Goal: Information Seeking & Learning: Check status

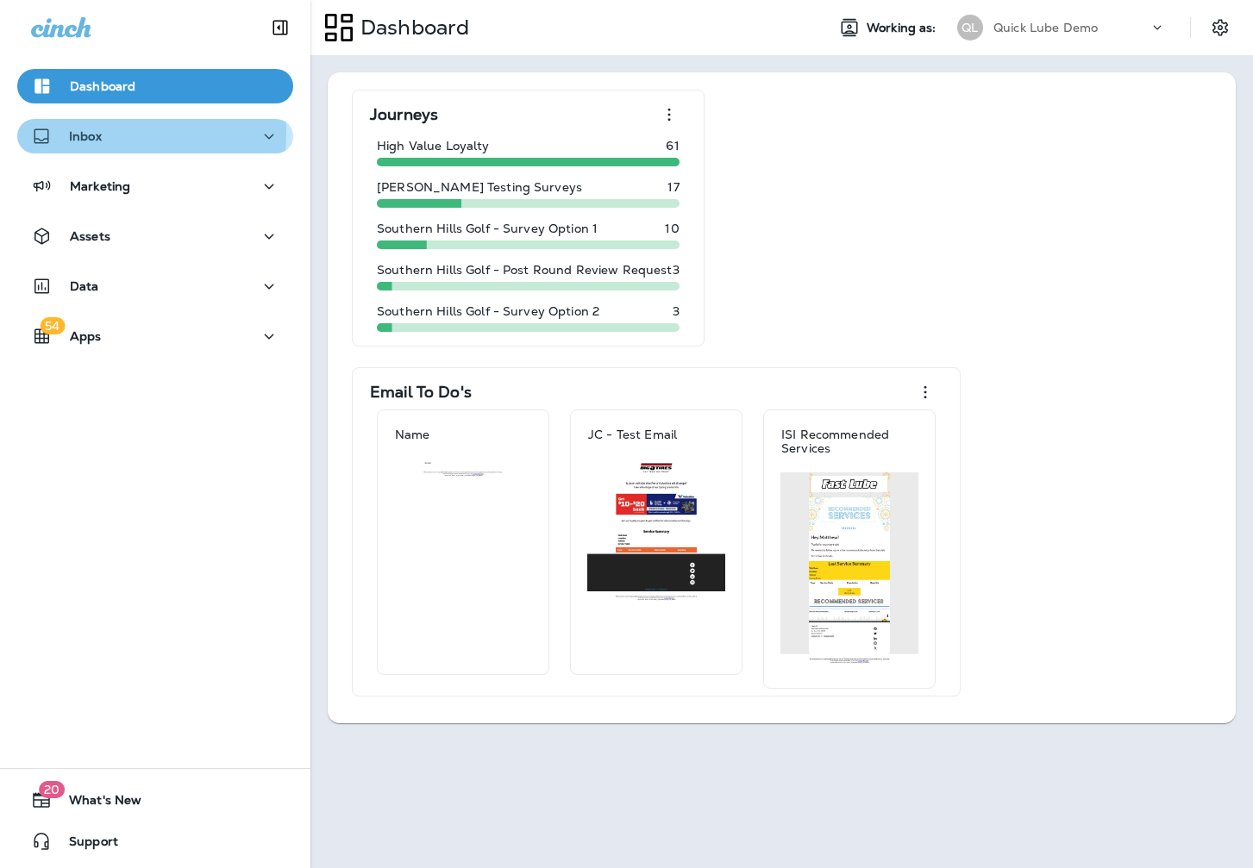
click at [96, 133] on p "Inbox" at bounding box center [85, 136] width 33 height 14
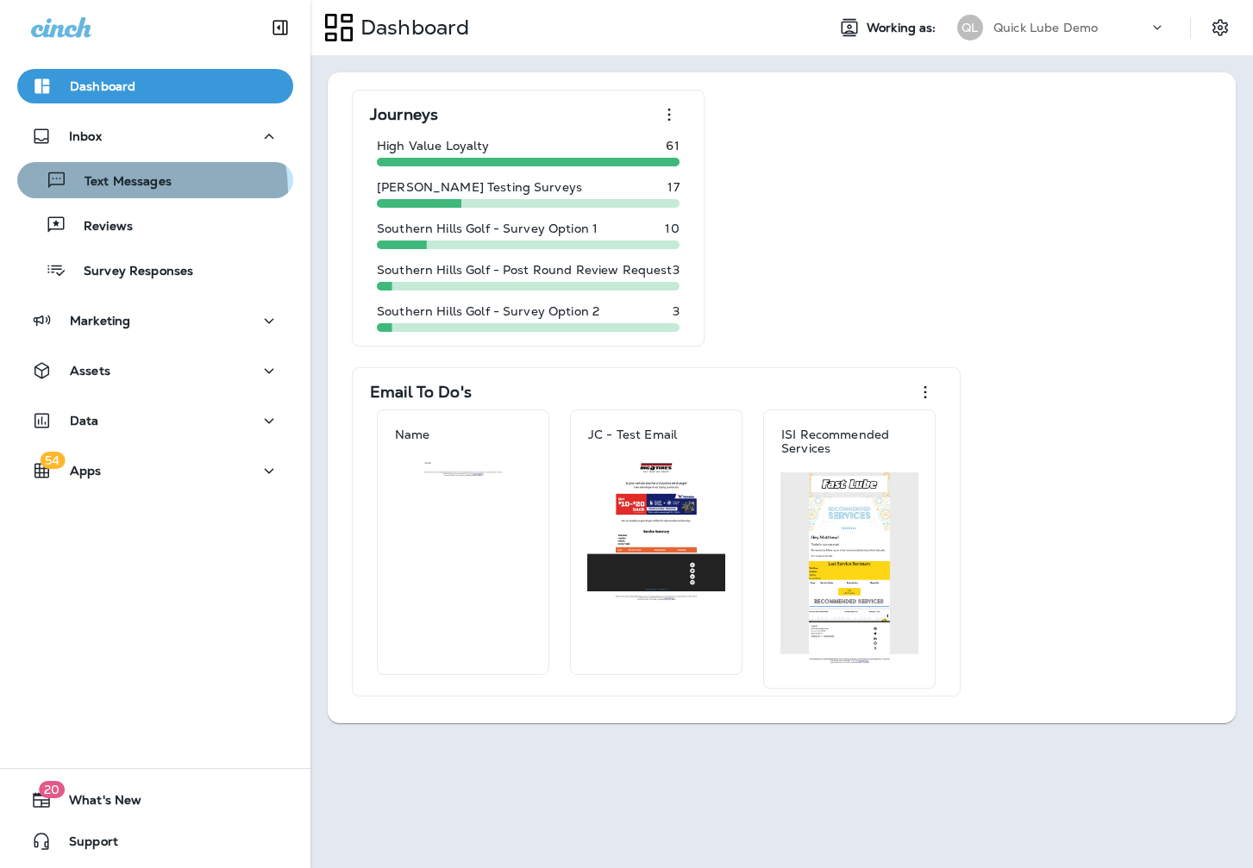
click at [130, 191] on div "Text Messages" at bounding box center [97, 180] width 147 height 26
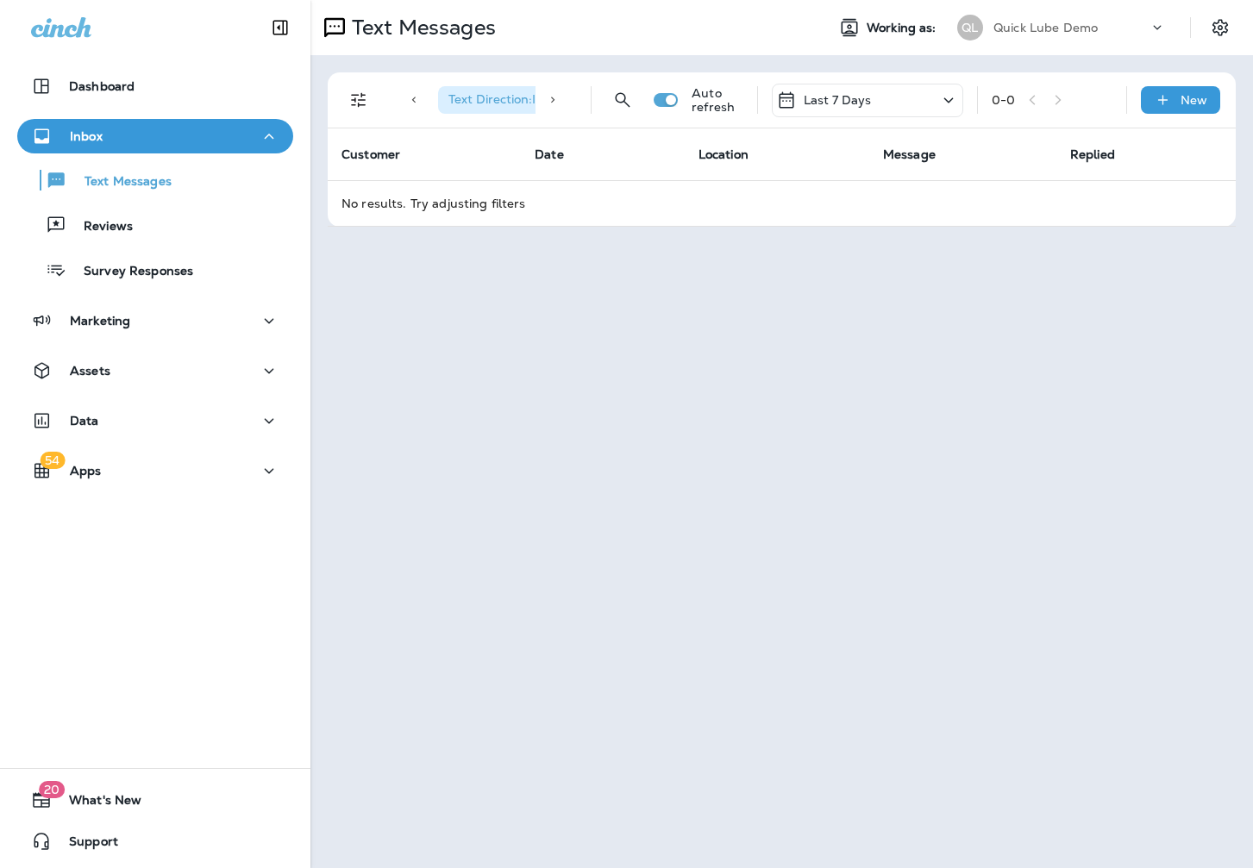
click at [1009, 28] on p "Quick Lube Demo" at bounding box center [1045, 28] width 104 height 14
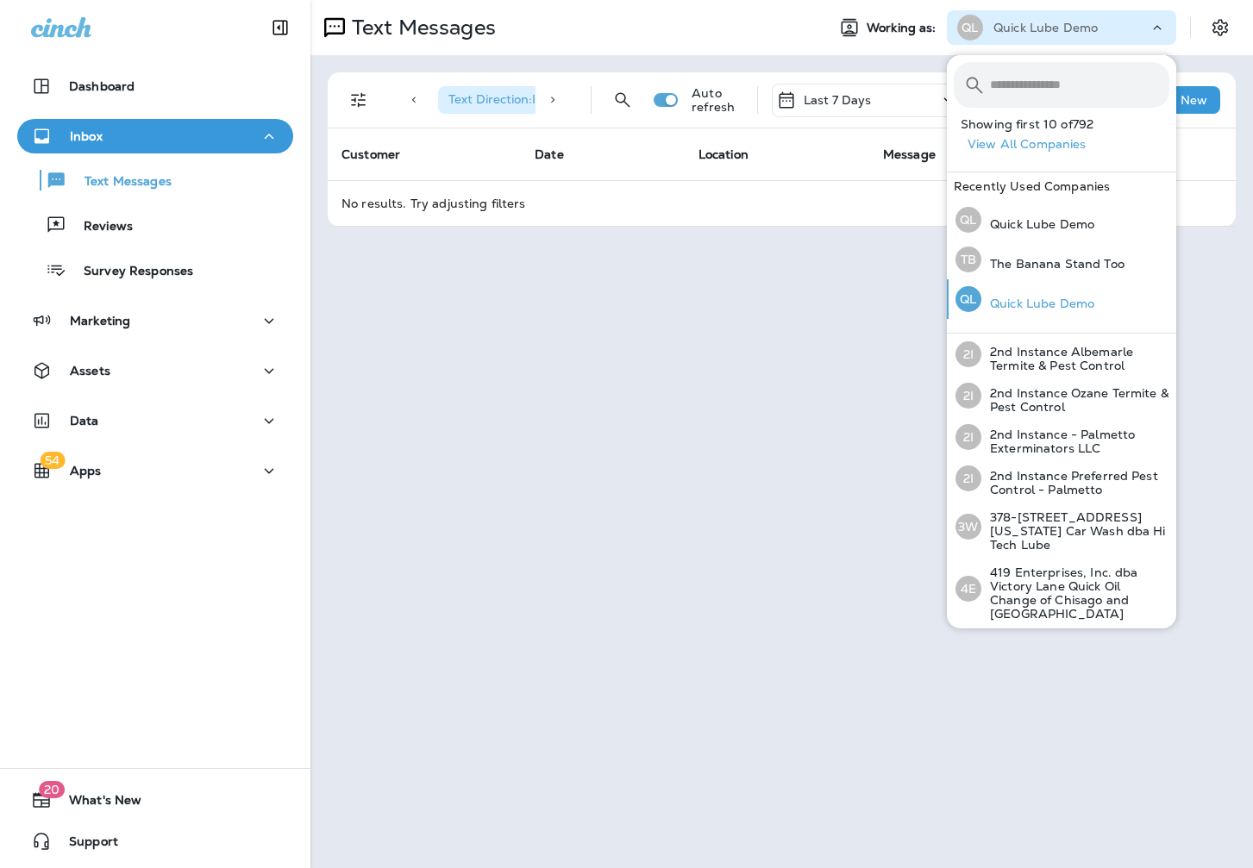
click at [1027, 299] on p "Quick Lube Demo" at bounding box center [1037, 304] width 113 height 14
click at [1024, 255] on div "TB The Banana Stand Too" at bounding box center [1039, 260] width 183 height 40
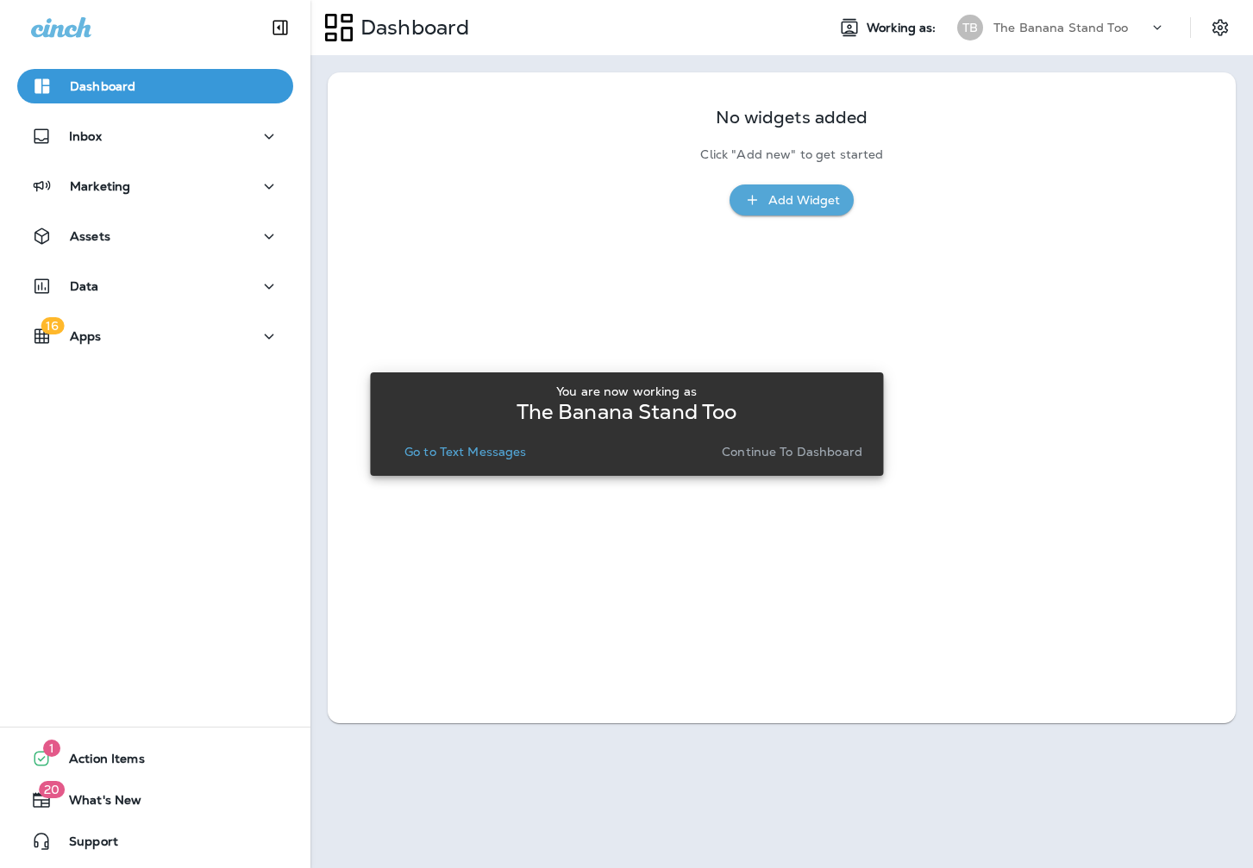
click at [804, 451] on p "Continue to Dashboard" at bounding box center [792, 452] width 141 height 14
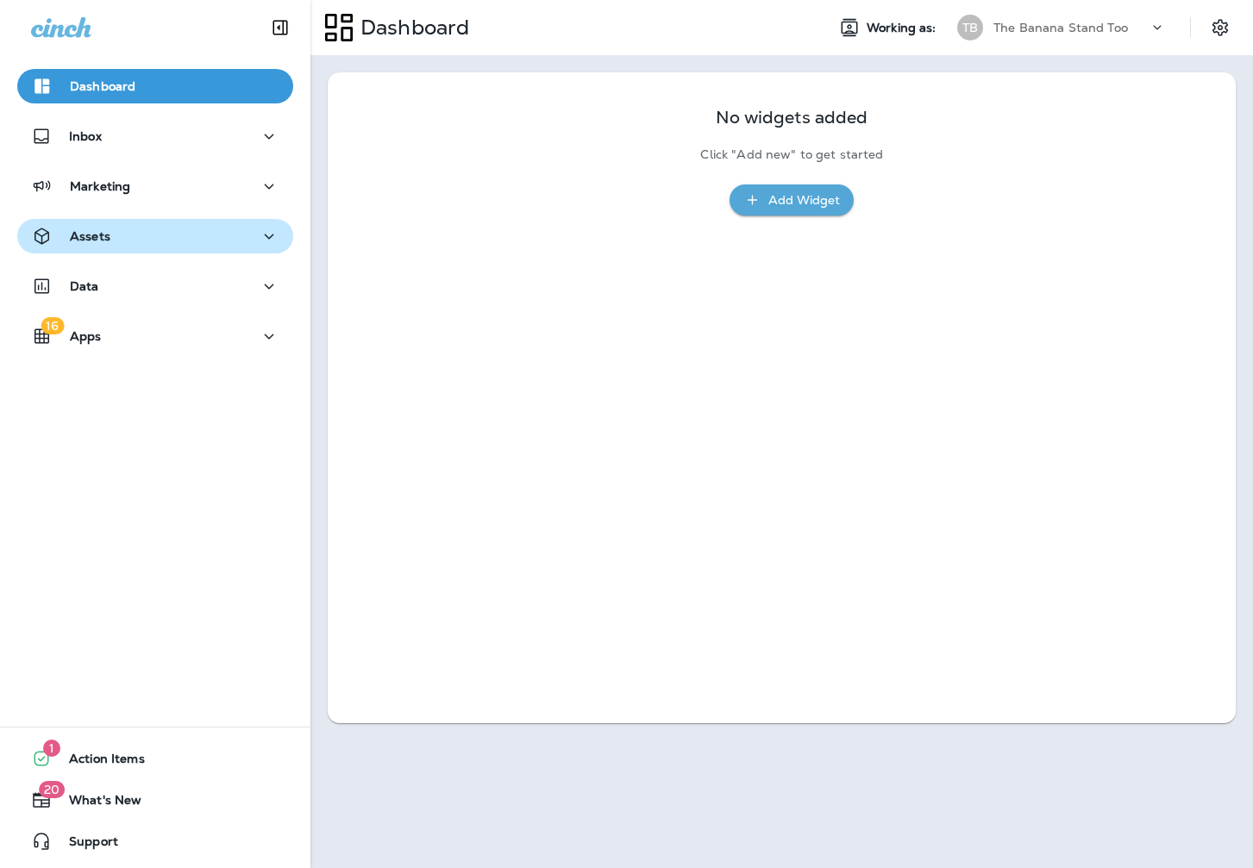
click at [117, 234] on div "Assets" at bounding box center [155, 237] width 248 height 22
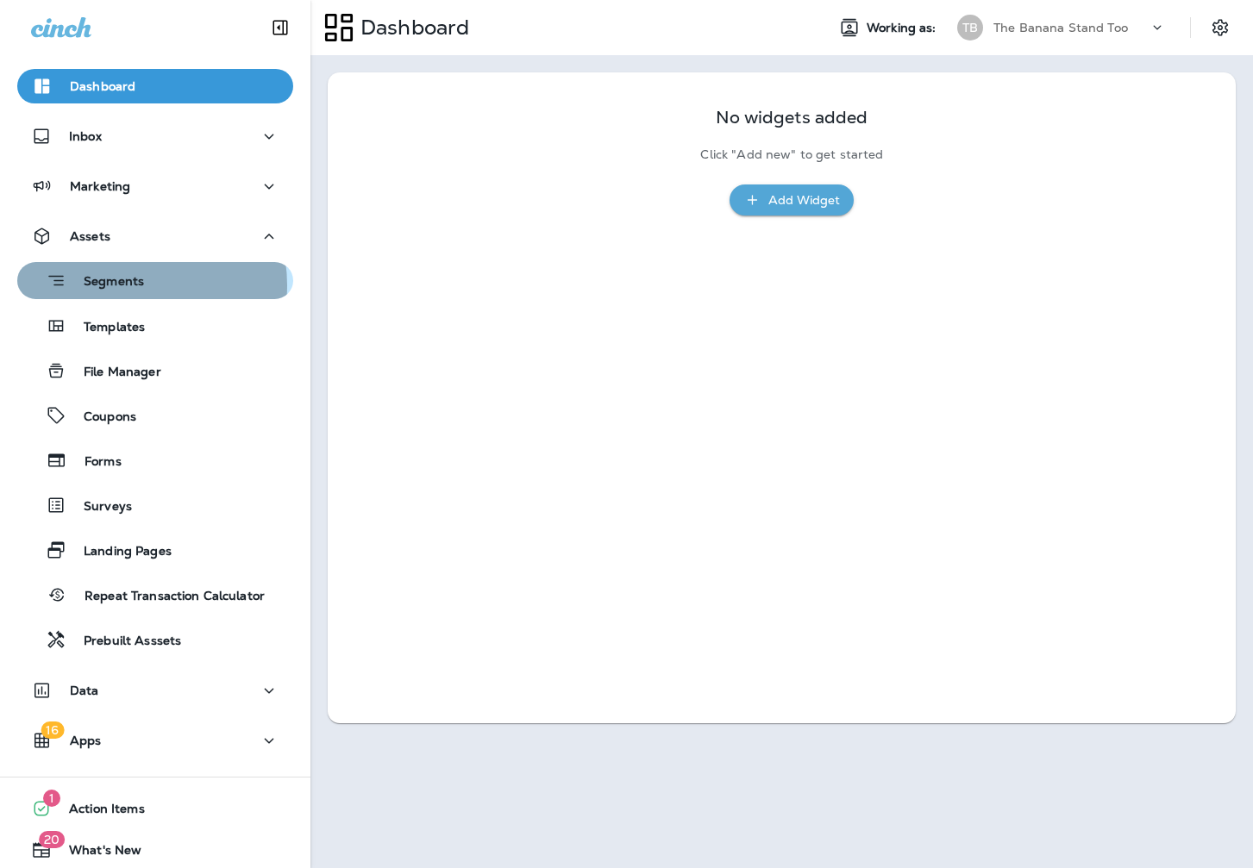
click at [126, 285] on p "Segments" at bounding box center [105, 282] width 78 height 17
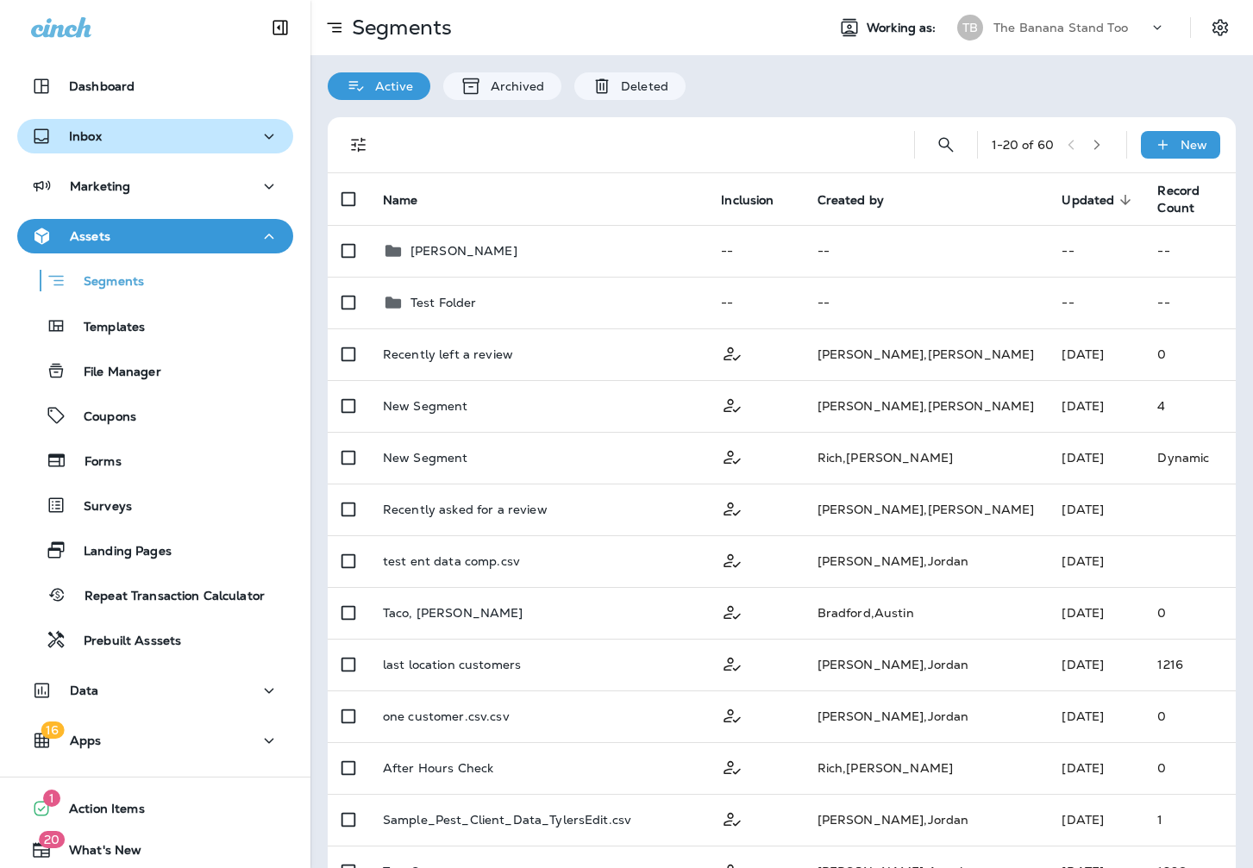
click at [153, 139] on div "Inbox" at bounding box center [155, 137] width 248 height 22
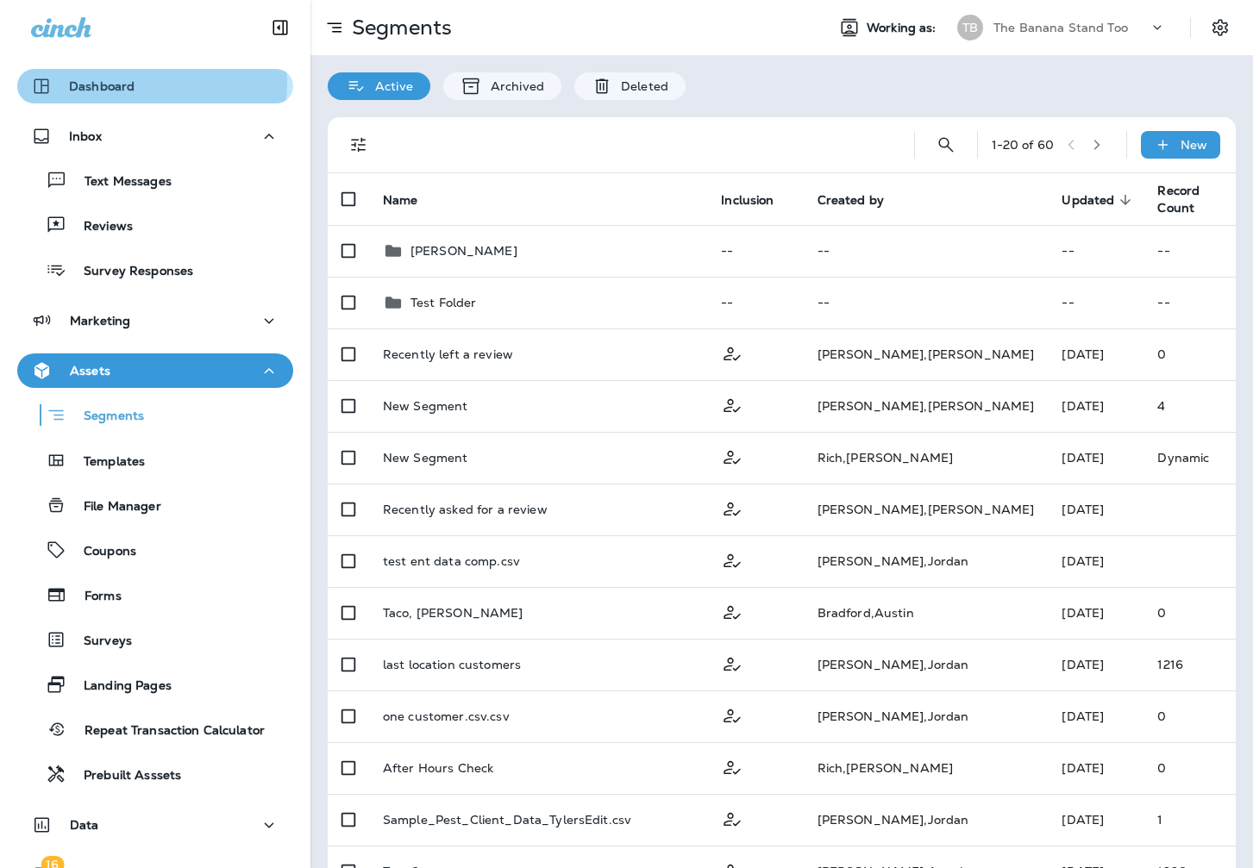
click at [140, 82] on div "Dashboard" at bounding box center [155, 86] width 248 height 21
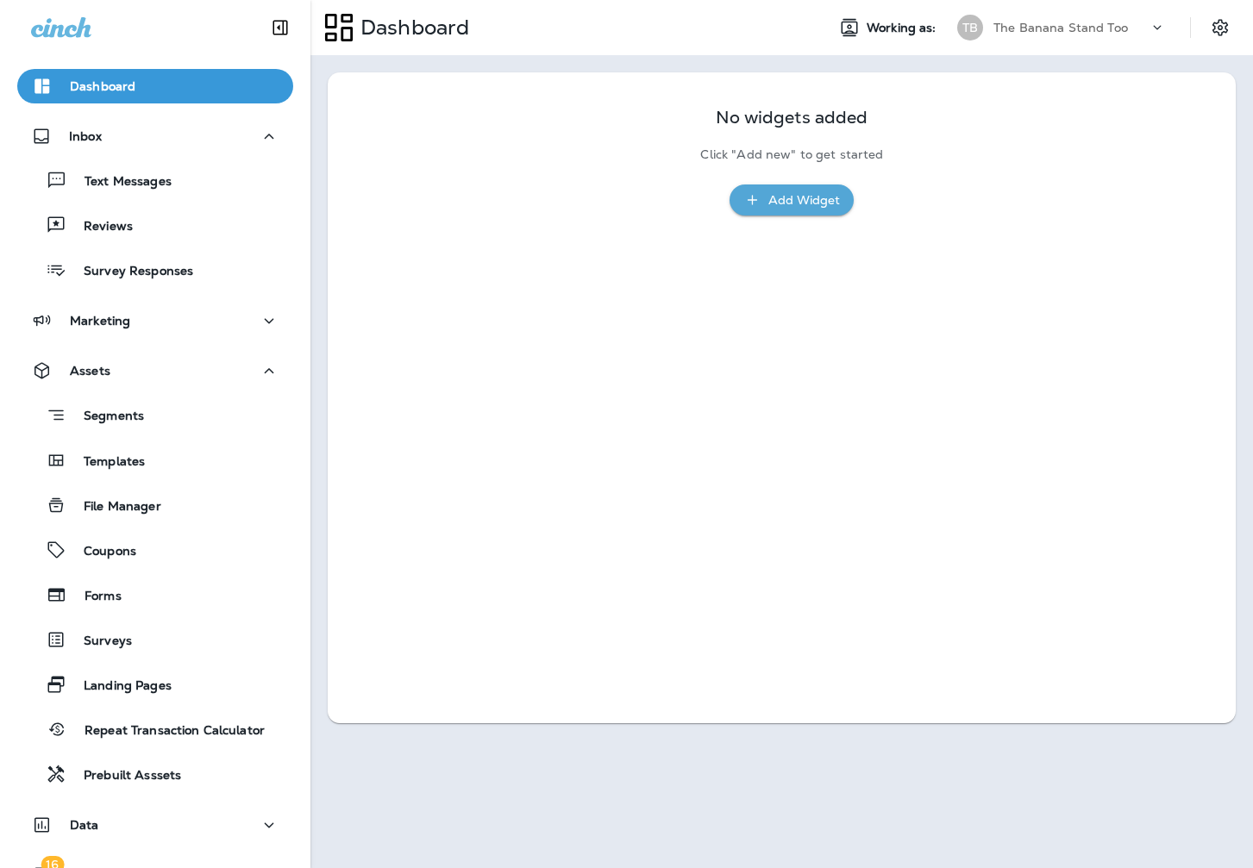
click at [1030, 33] on p "The Banana Stand Too" at bounding box center [1060, 28] width 134 height 14
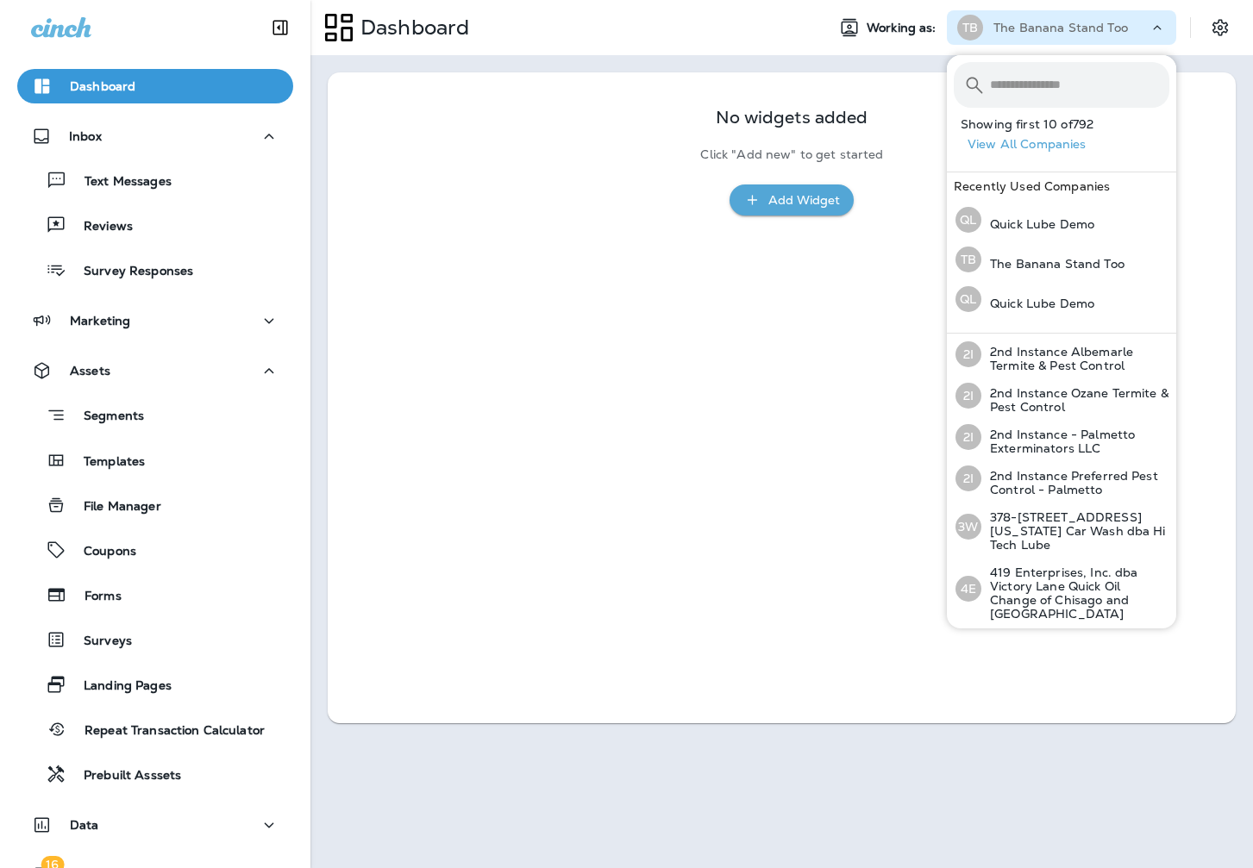
click at [1046, 91] on input "text" at bounding box center [1079, 85] width 179 height 46
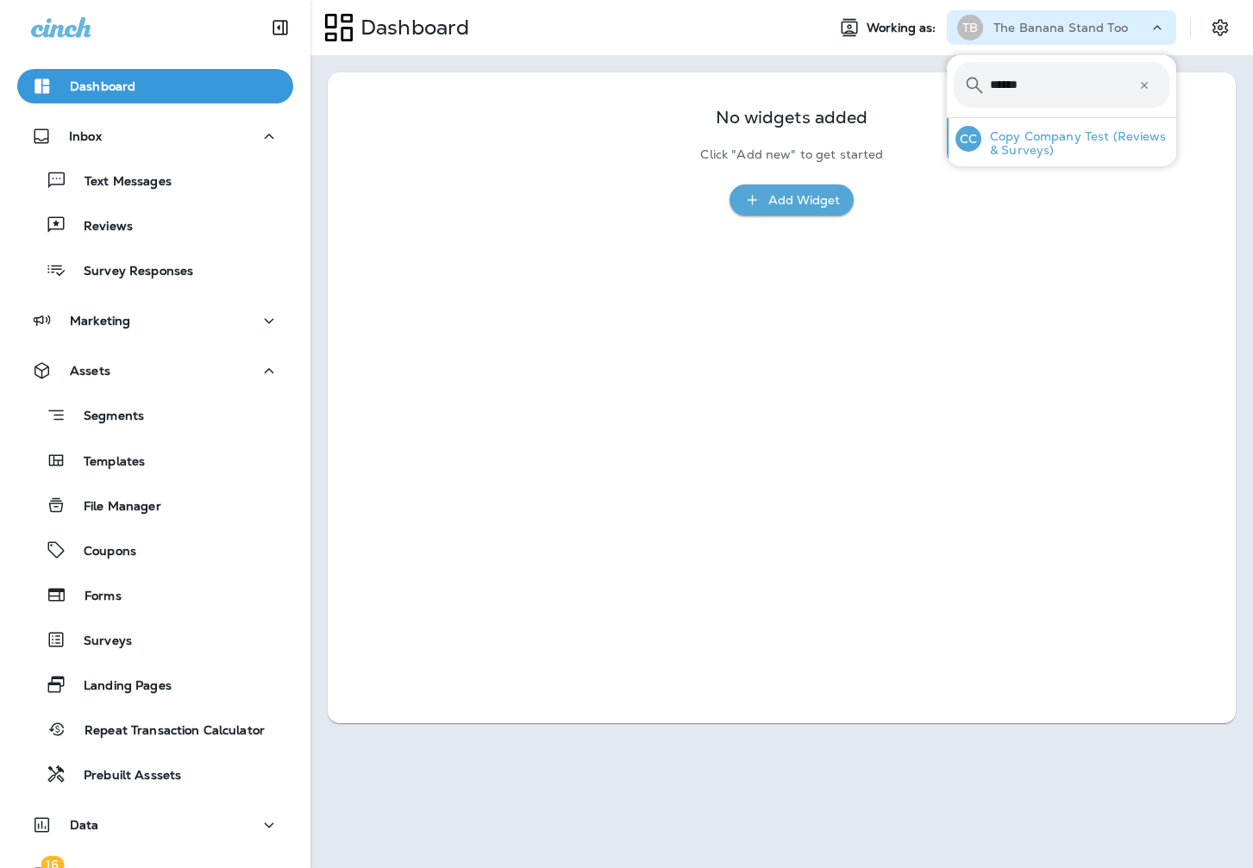
type input "******"
click at [1038, 141] on p "Copy Company Test (Reviews & Surveys)" at bounding box center [1075, 143] width 188 height 28
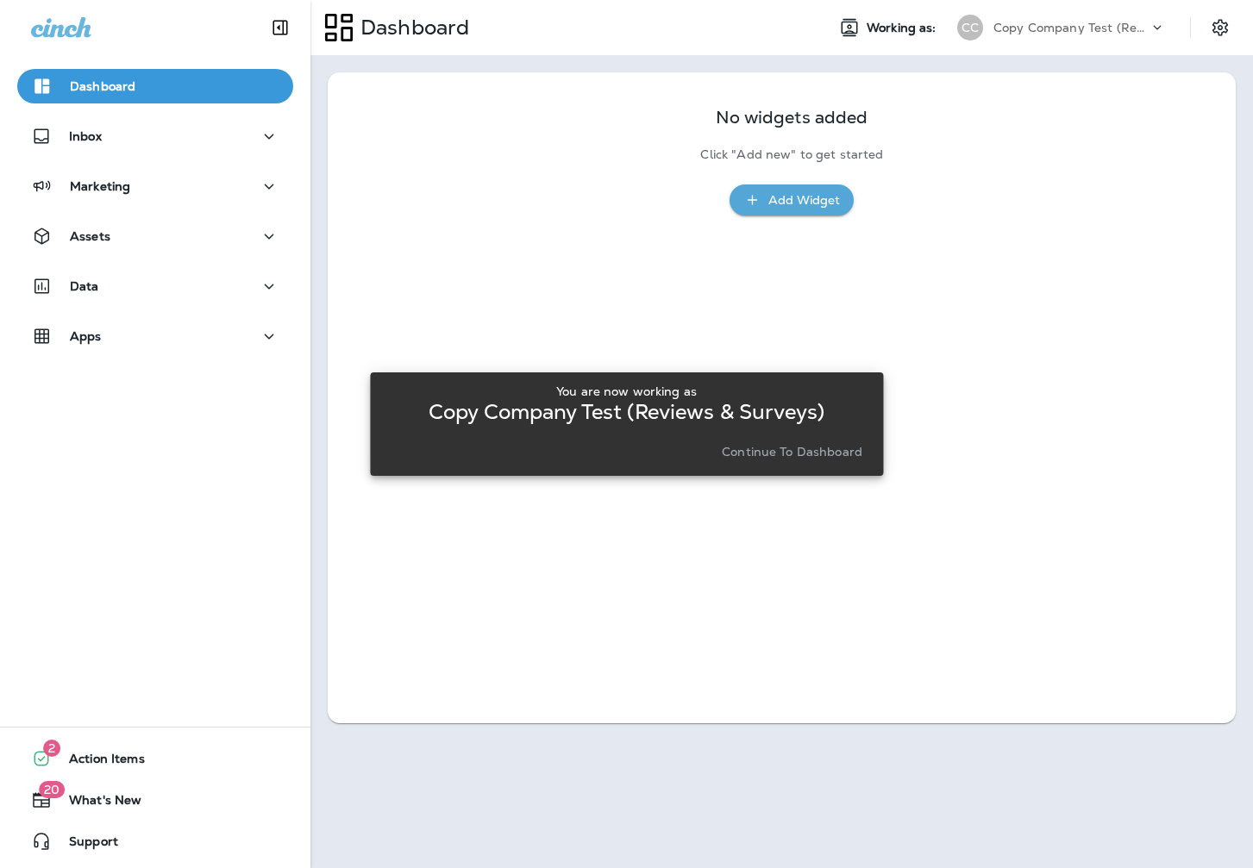
click at [772, 459] on p "Continue to Dashboard" at bounding box center [792, 452] width 141 height 14
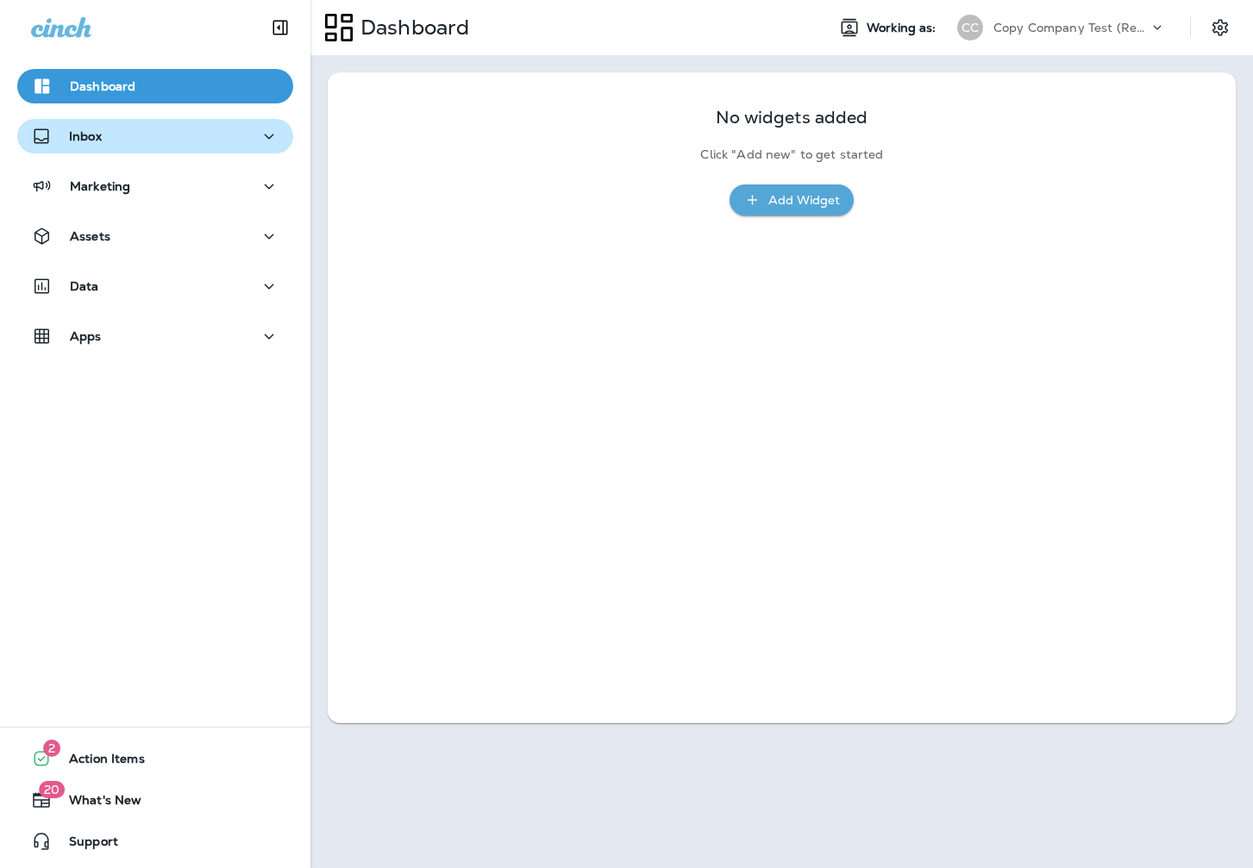
click at [143, 141] on div "Inbox" at bounding box center [155, 137] width 248 height 22
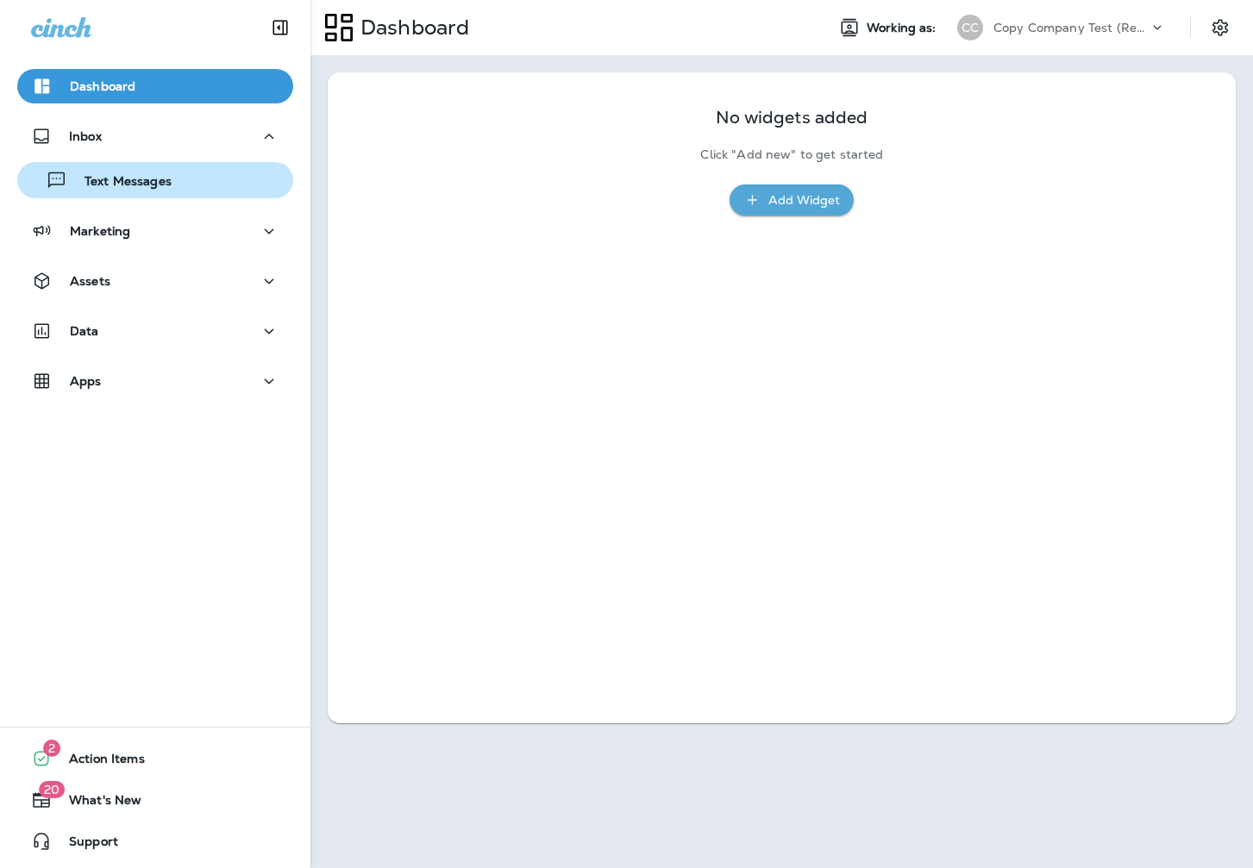
click at [137, 178] on p "Text Messages" at bounding box center [119, 182] width 104 height 16
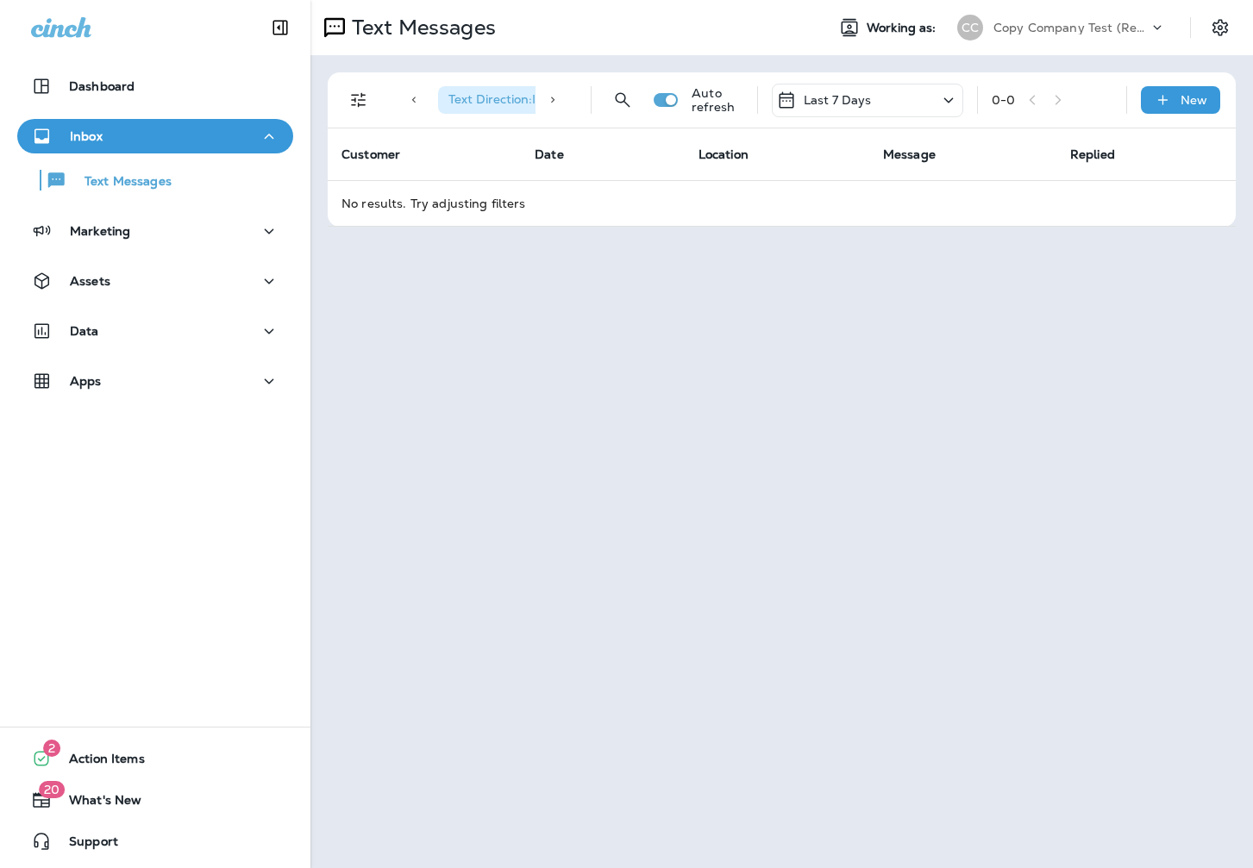
click at [905, 99] on div "Last 7 Days" at bounding box center [867, 101] width 191 height 34
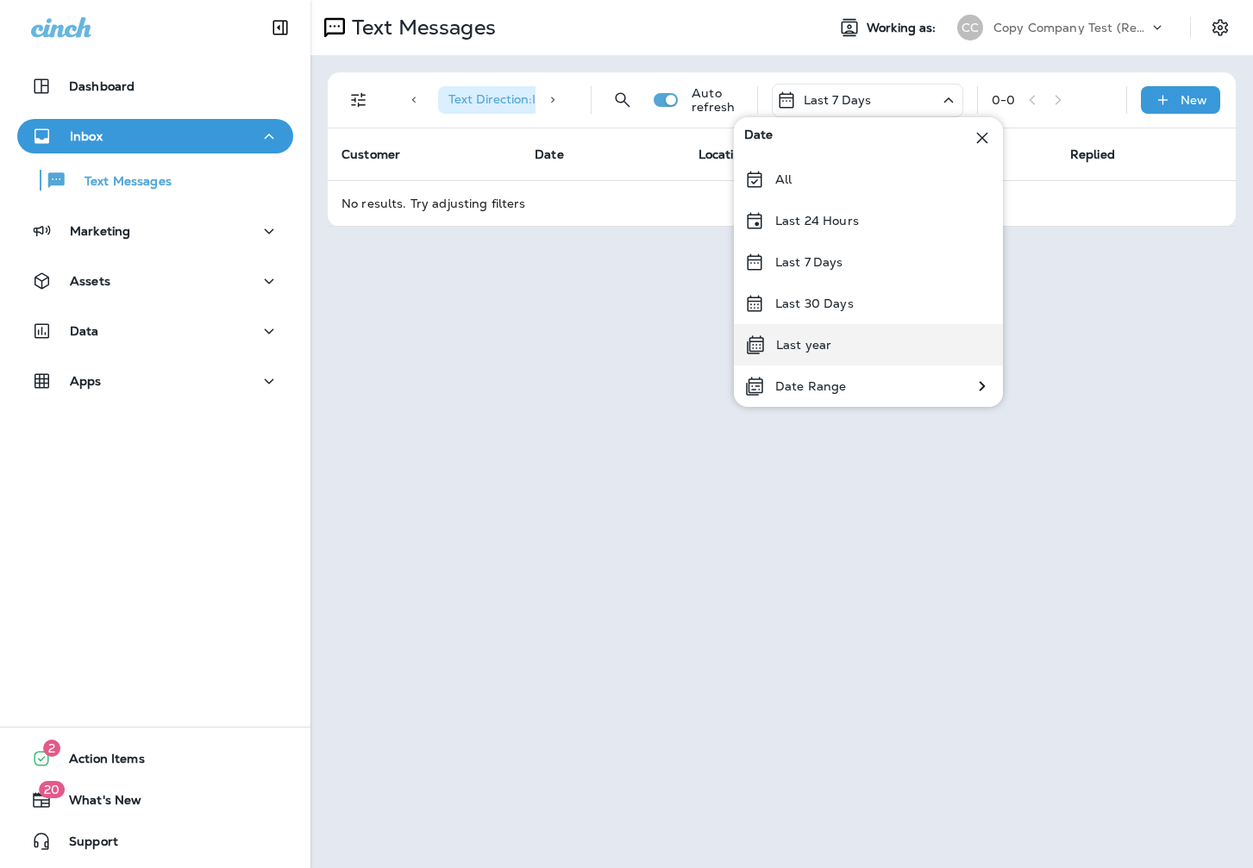
click at [833, 335] on div "Last year" at bounding box center [868, 344] width 269 height 41
